Goal: Task Accomplishment & Management: Complete application form

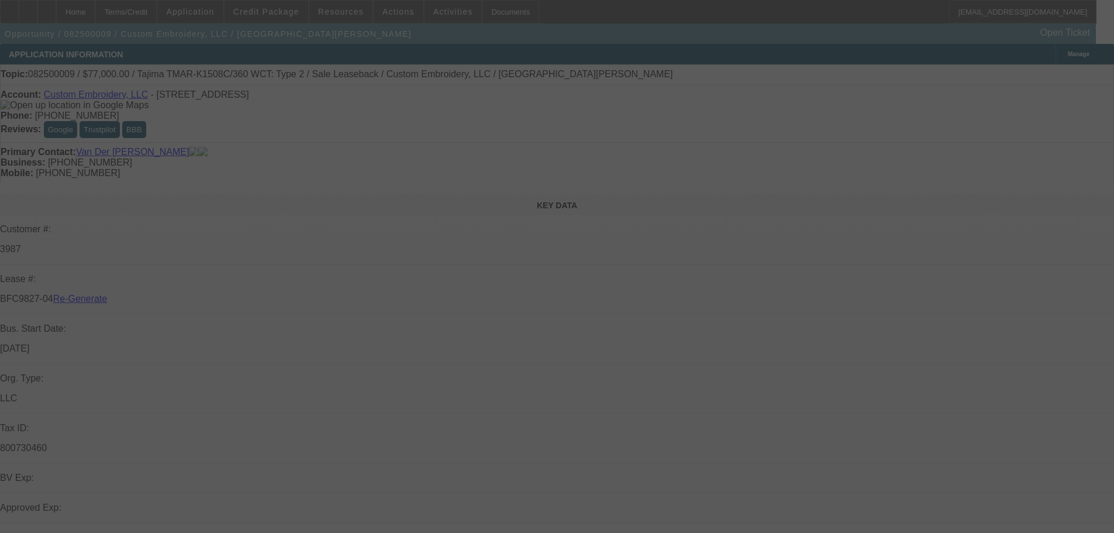
select select "4"
select select "0"
select select "2"
select select "0"
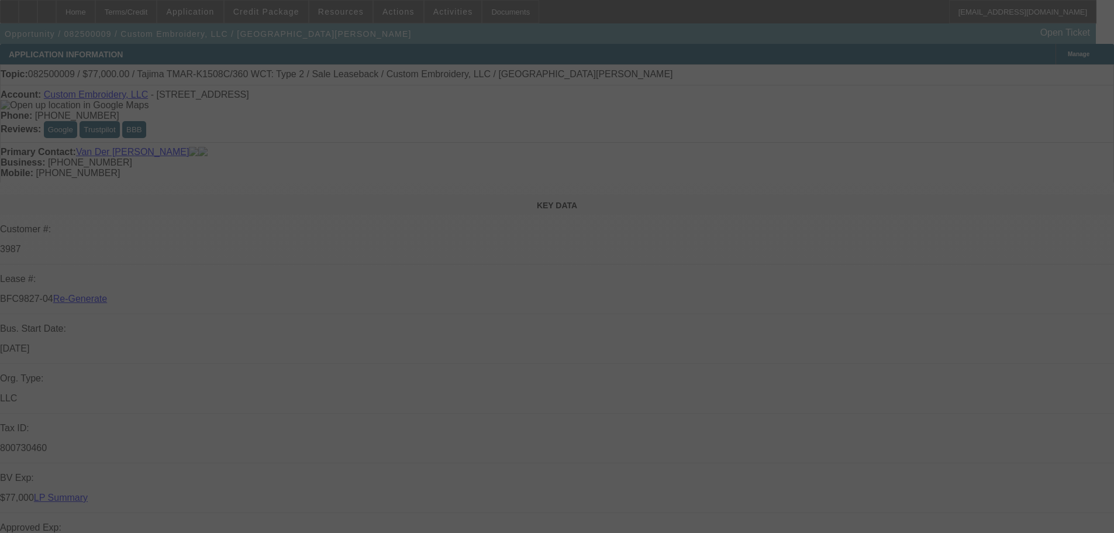
select select "2"
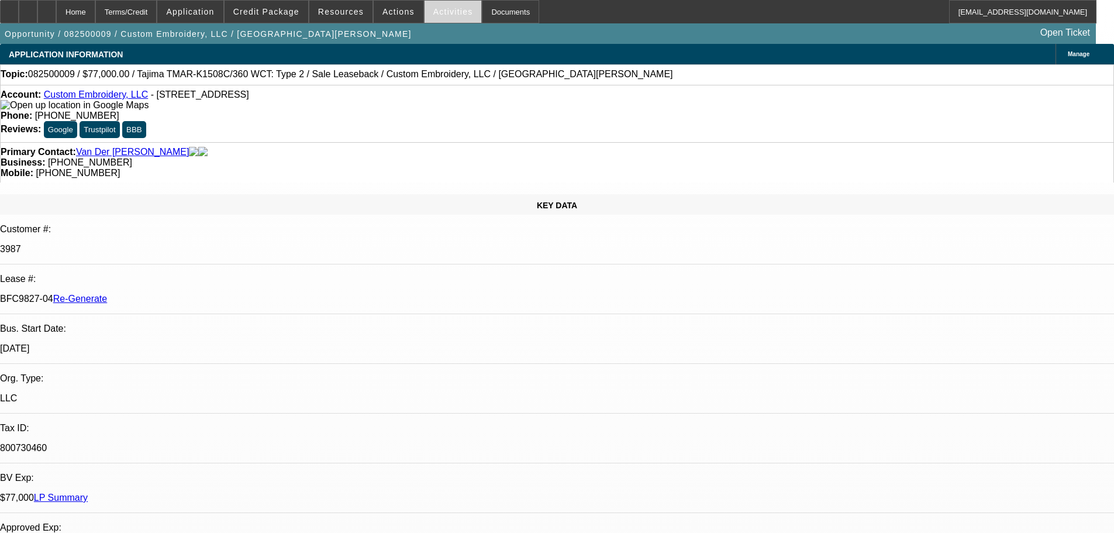
click at [448, 12] on span "Activities" at bounding box center [453, 11] width 40 height 9
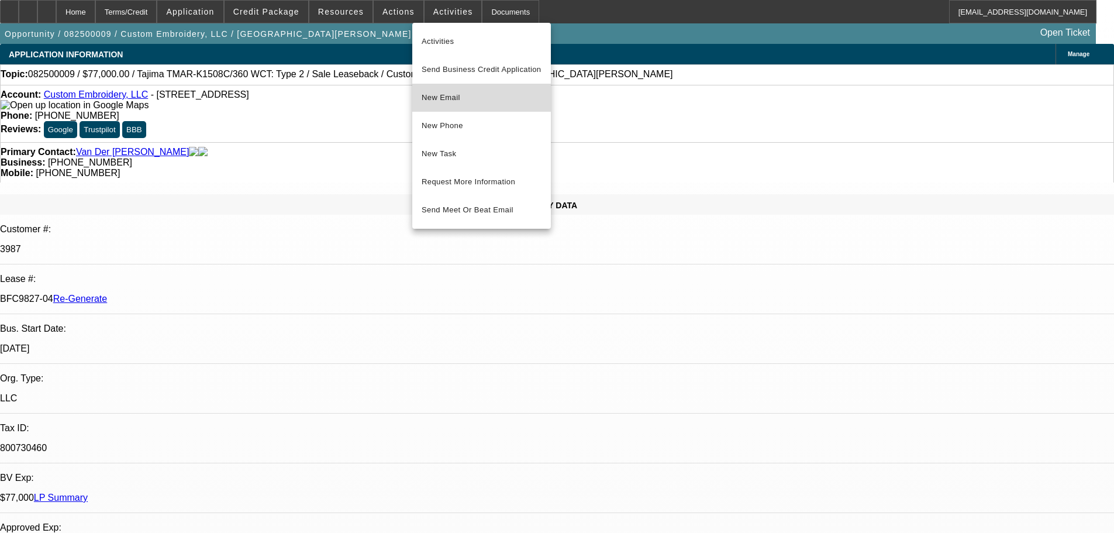
click at [460, 102] on span "New Email" at bounding box center [482, 98] width 120 height 14
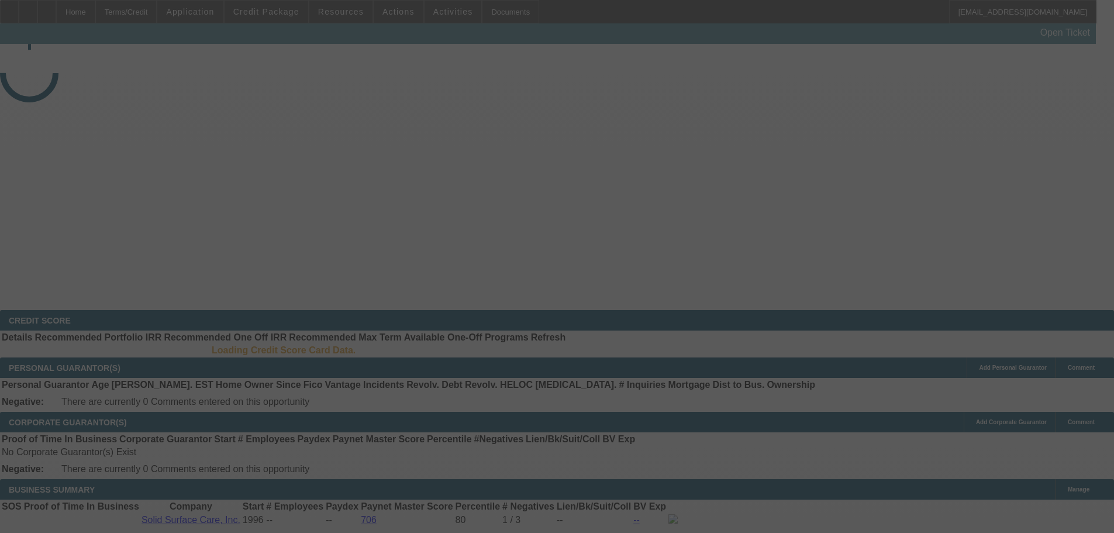
select select "3"
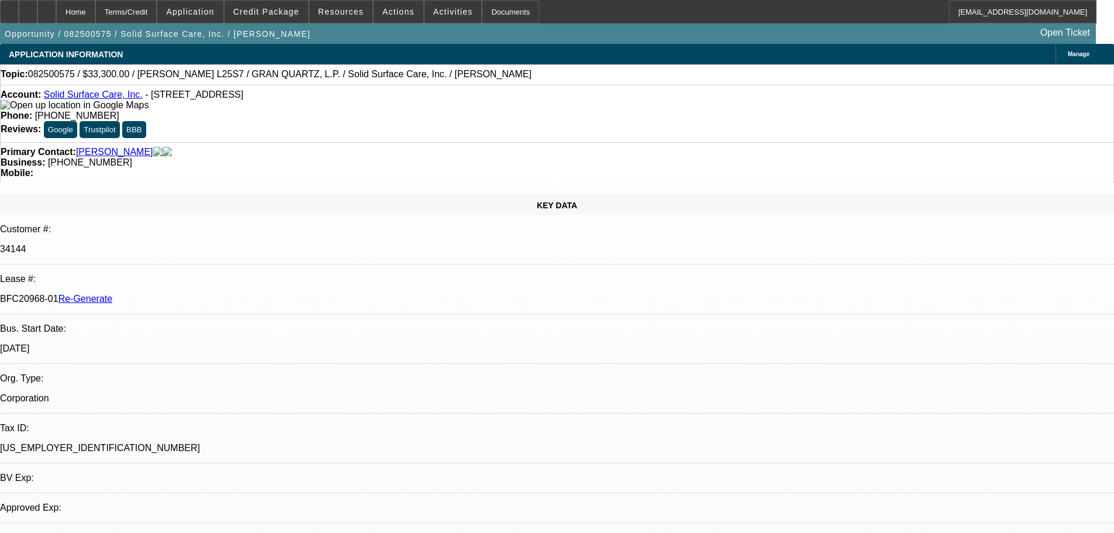
select select "0"
select select "2"
select select "0"
select select "6"
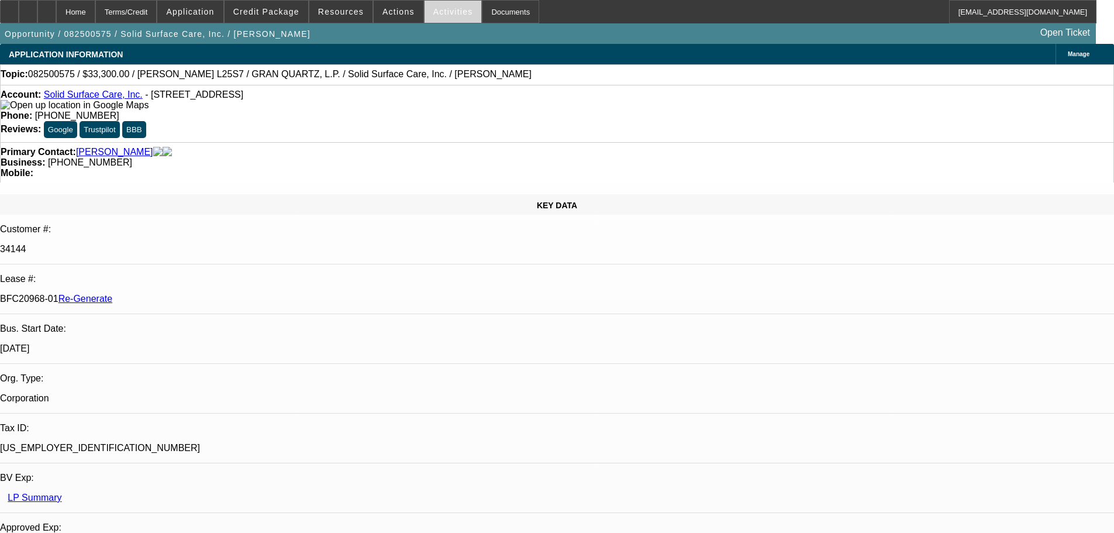
click at [437, 14] on span "Activities" at bounding box center [453, 11] width 40 height 9
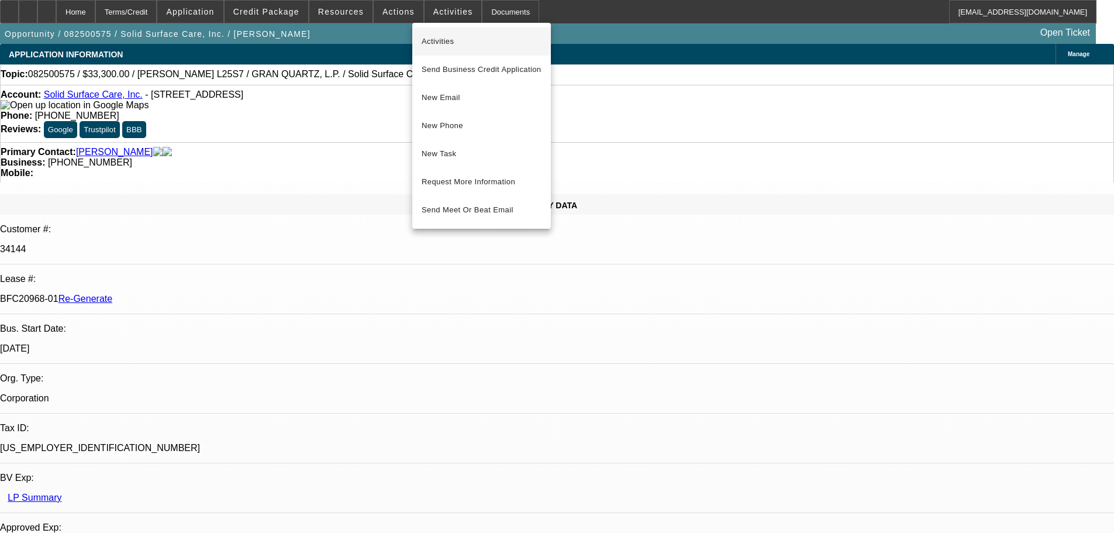
click at [440, 53] on button "Activities" at bounding box center [481, 41] width 139 height 28
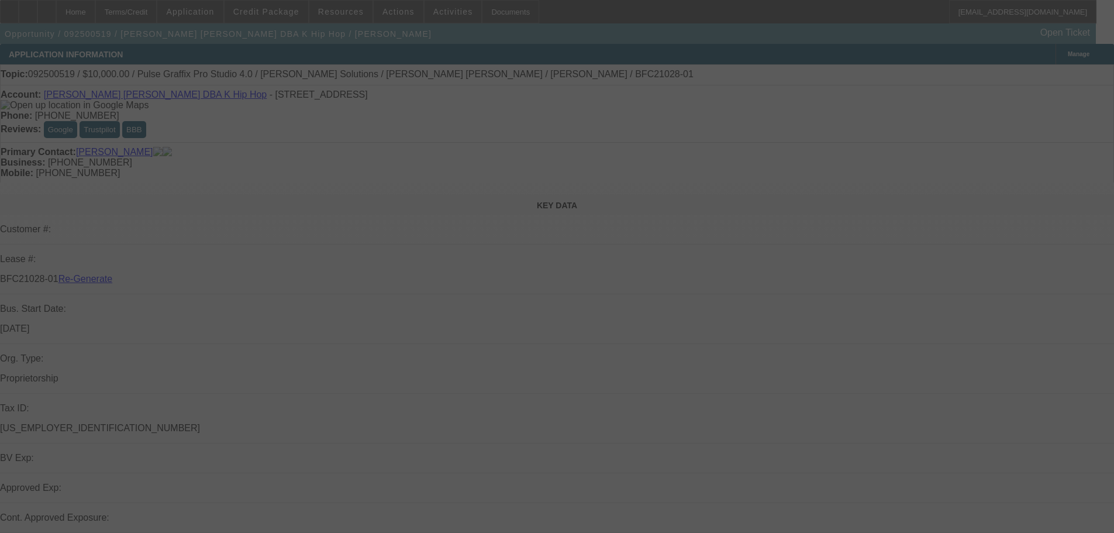
select select "3"
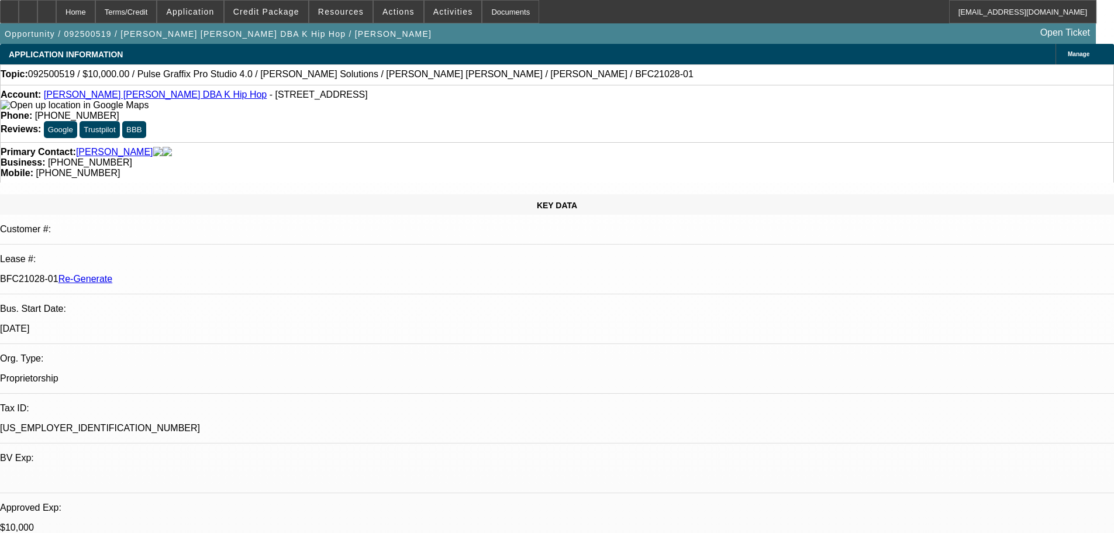
select select "0"
select select "2"
select select "0"
select select "6"
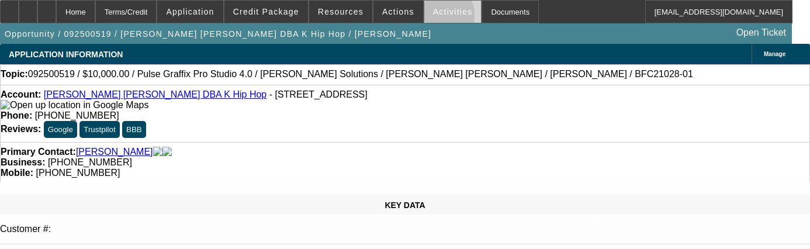
click at [424, 18] on span at bounding box center [452, 12] width 57 height 28
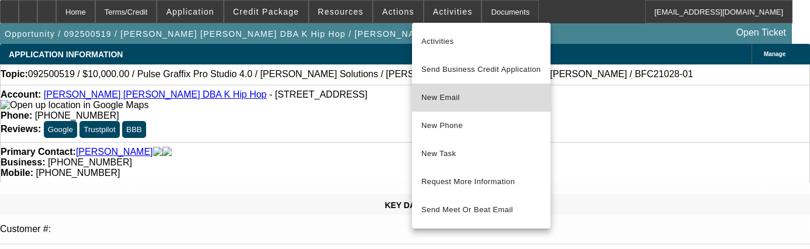
click at [451, 103] on span "New Email" at bounding box center [482, 98] width 120 height 14
